Goal: Information Seeking & Learning: Learn about a topic

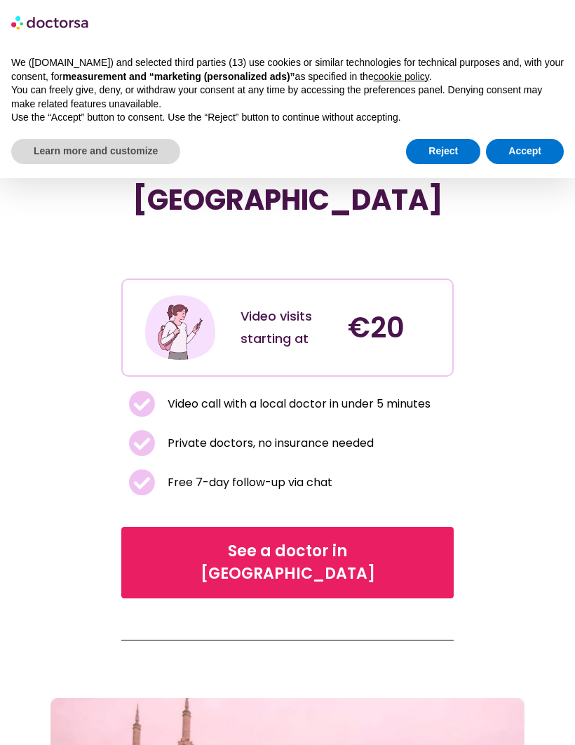
click at [299, 540] on span "See a doctor in Turkey" at bounding box center [287, 562] width 295 height 45
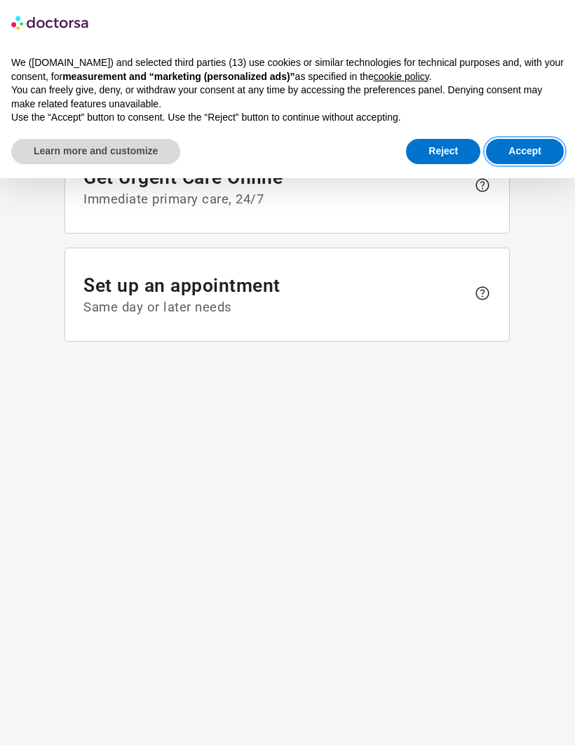
click at [527, 145] on button "Accept" at bounding box center [525, 151] width 78 height 25
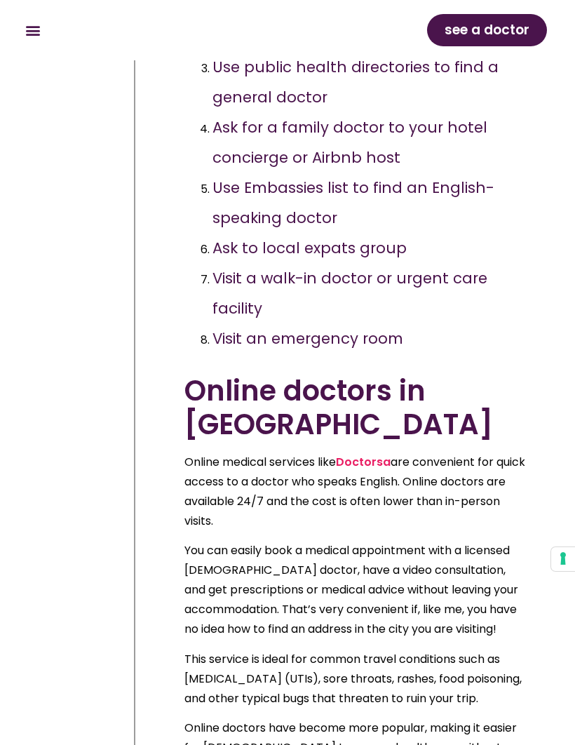
scroll to position [1634, 0]
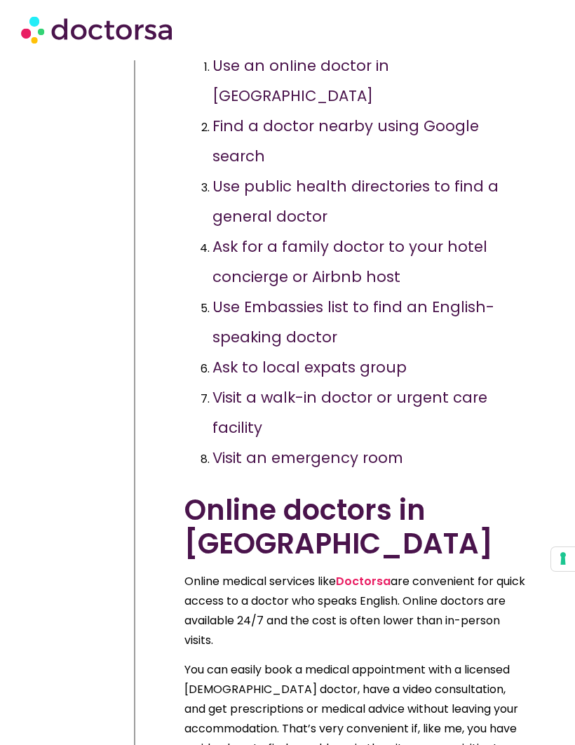
scroll to position [1634, 0]
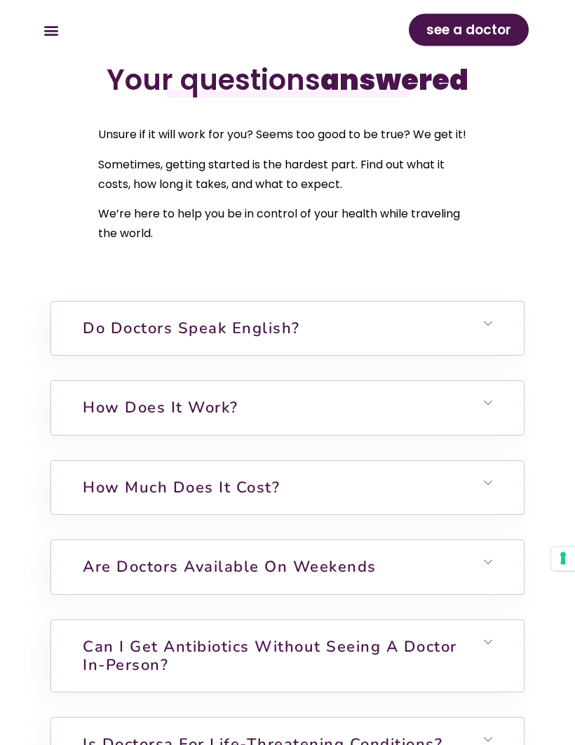
scroll to position [4507, 0]
click at [501, 418] on h6 "How does it work?" at bounding box center [287, 407] width 473 height 53
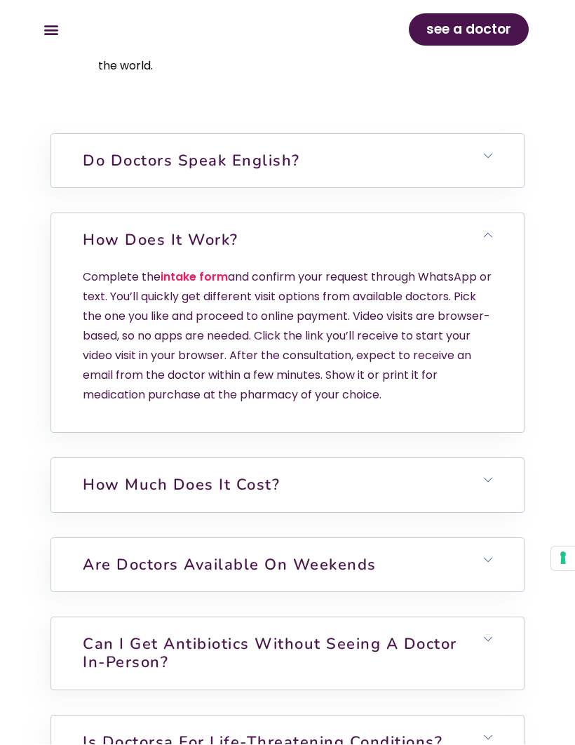
scroll to position [4675, 0]
click at [491, 493] on h6 "How much does it cost?" at bounding box center [287, 484] width 473 height 53
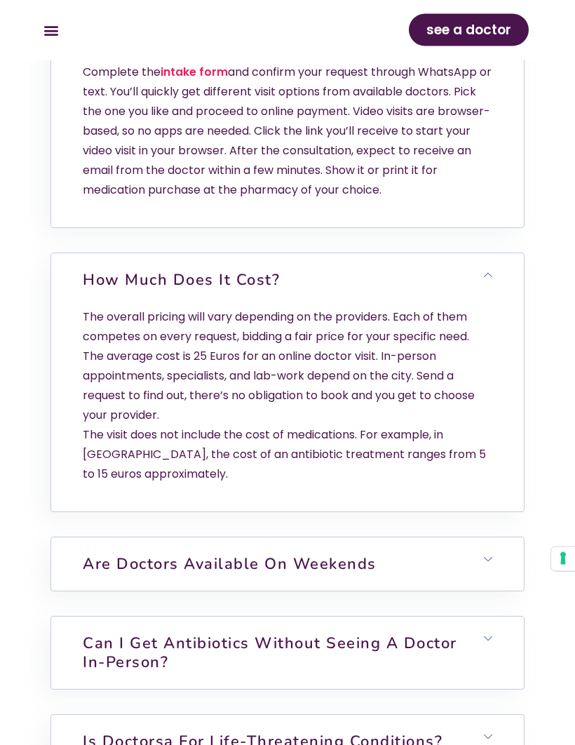
scroll to position [4880, 0]
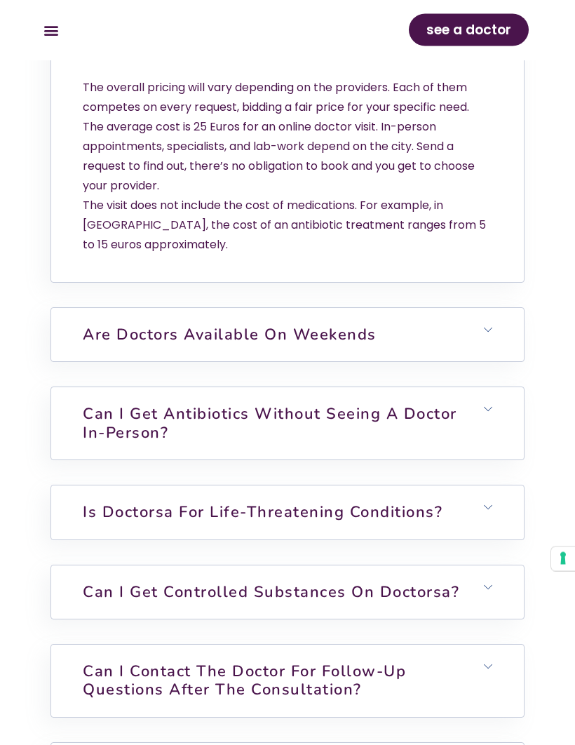
click at [491, 335] on icon at bounding box center [488, 330] width 8 height 8
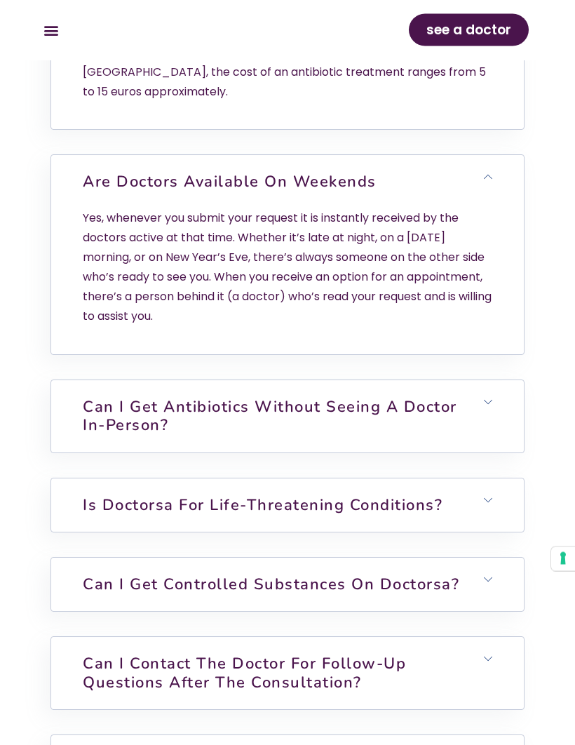
scroll to position [5262, 0]
click at [498, 421] on h6 "Can I get antibiotics without seeing a doctor in-person?" at bounding box center [287, 416] width 473 height 72
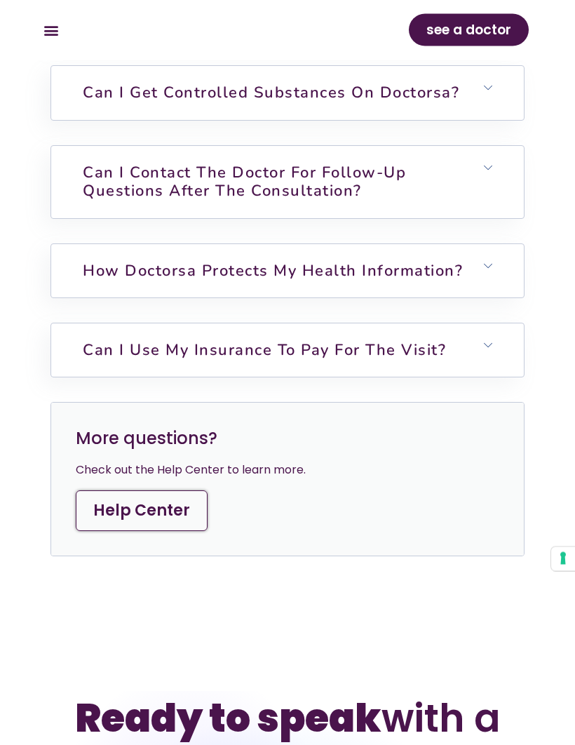
scroll to position [5918, 0]
click at [490, 356] on h6 "Can I use my insurance to pay for the visit?" at bounding box center [287, 349] width 473 height 53
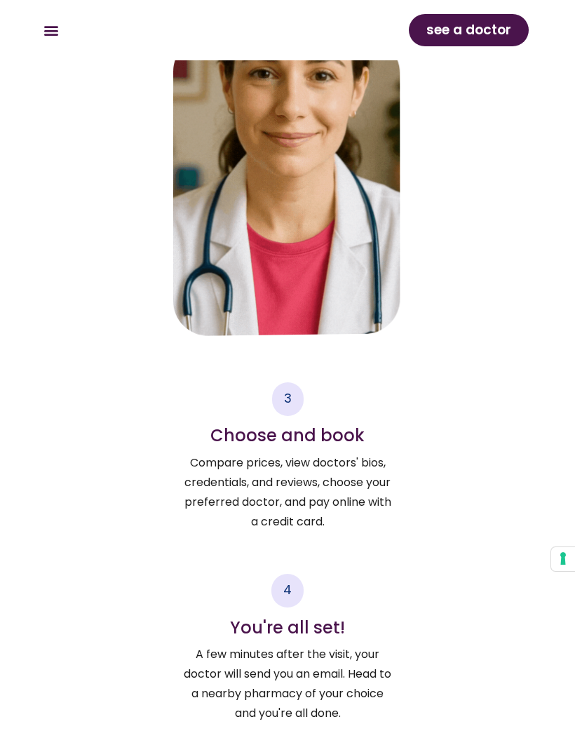
scroll to position [3522, 0]
